Goal: Navigation & Orientation: Find specific page/section

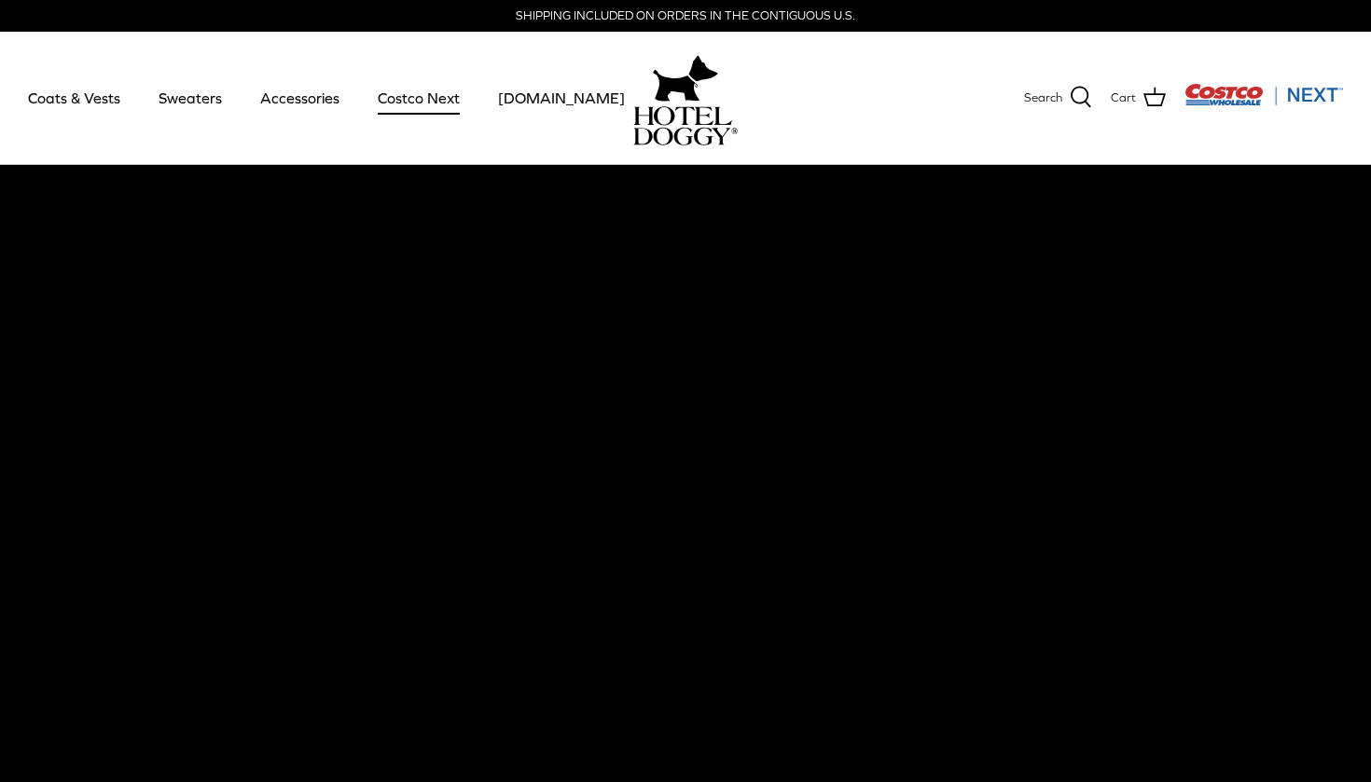
click at [407, 99] on link "Costco Next" at bounding box center [419, 97] width 116 height 63
click at [70, 110] on link "Coats & Vests" at bounding box center [74, 97] width 126 height 63
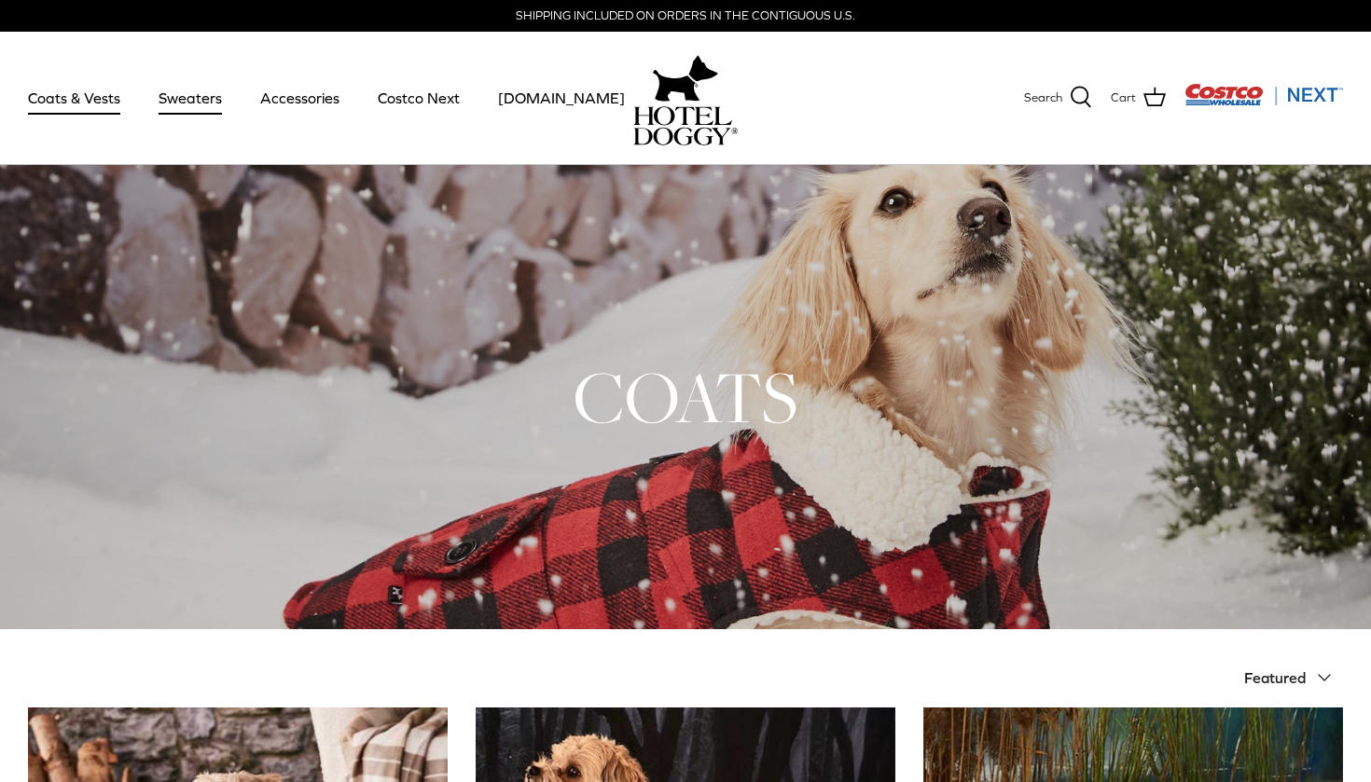
click at [182, 102] on link "Sweaters" at bounding box center [190, 97] width 97 height 63
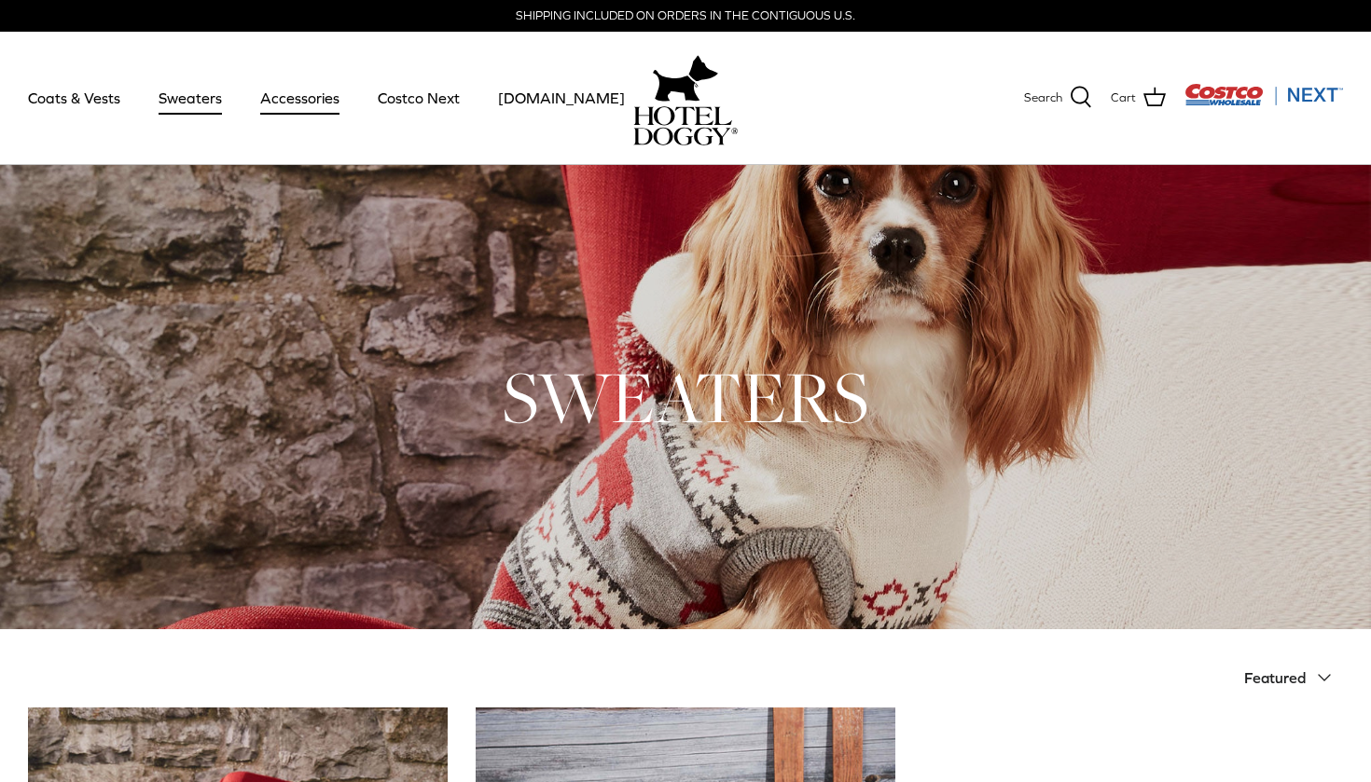
click at [304, 93] on link "Accessories" at bounding box center [299, 97] width 113 height 63
